Goal: Transaction & Acquisition: Purchase product/service

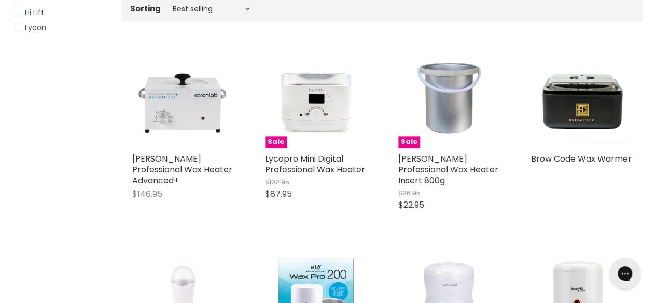
scroll to position [259, 0]
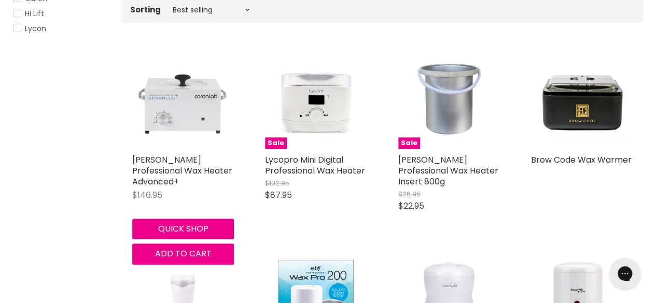
click at [190, 107] on img "Main content" at bounding box center [183, 99] width 102 height 102
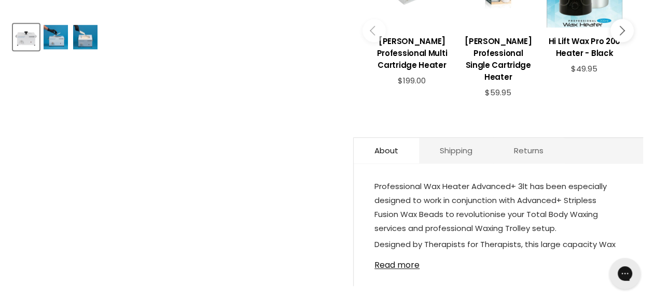
scroll to position [415, 0]
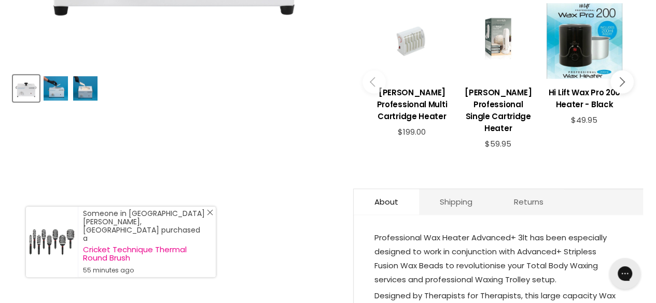
click at [49, 241] on link "Visit product page" at bounding box center [52, 242] width 52 height 71
